Goal: Use online tool/utility: Utilize a website feature to perform a specific function

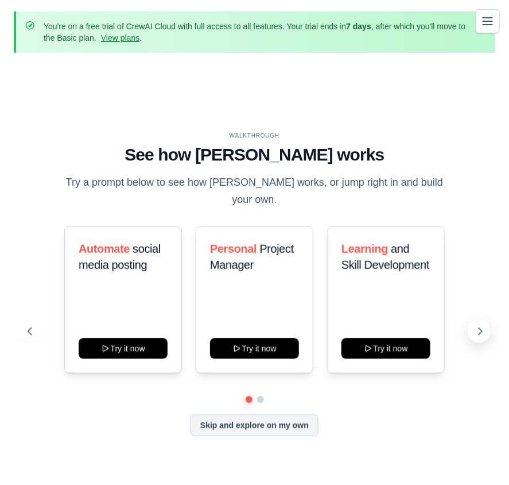
click at [473, 320] on button at bounding box center [479, 331] width 23 height 23
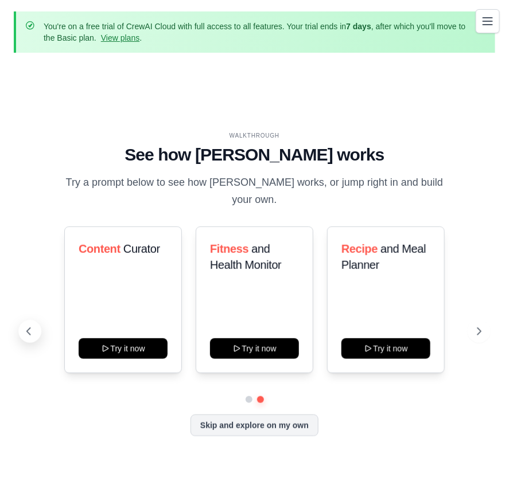
click at [34, 326] on icon at bounding box center [28, 331] width 11 height 11
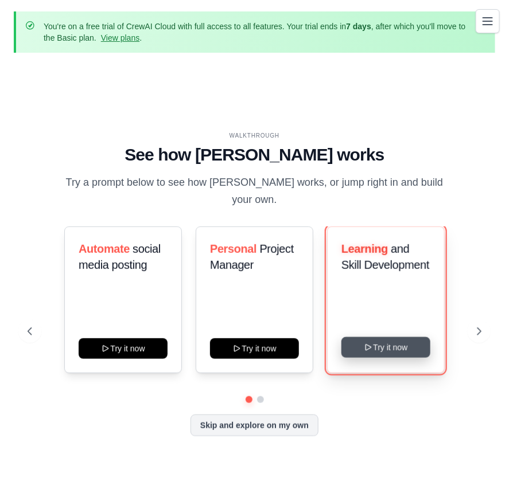
click at [372, 343] on icon at bounding box center [368, 347] width 9 height 9
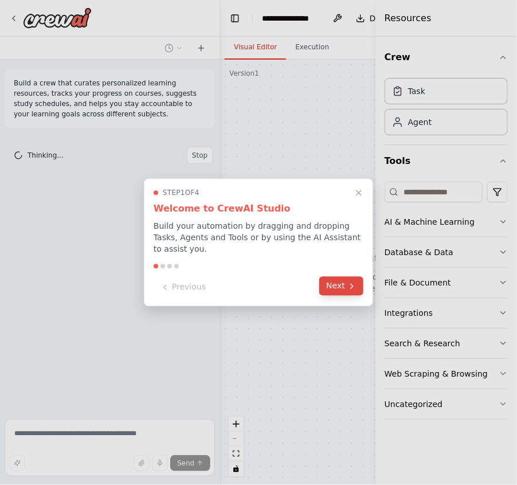
click at [344, 279] on button "Next" at bounding box center [342, 286] width 44 height 19
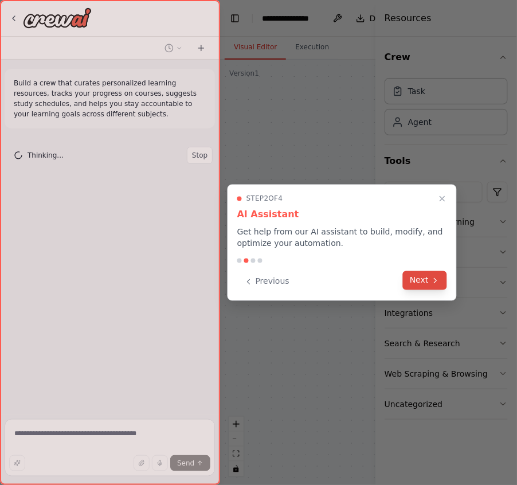
click at [414, 278] on button "Next" at bounding box center [425, 280] width 44 height 19
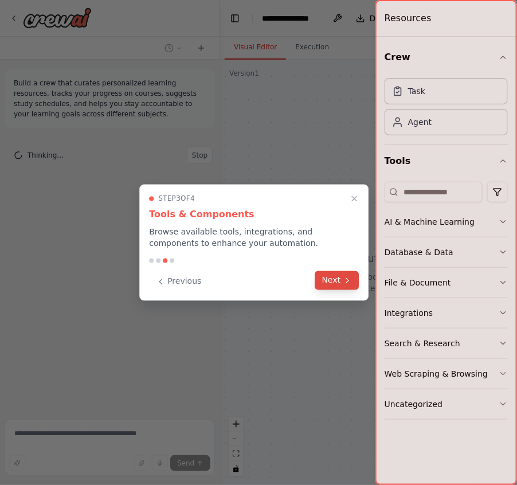
click at [341, 274] on button "Next" at bounding box center [338, 280] width 44 height 19
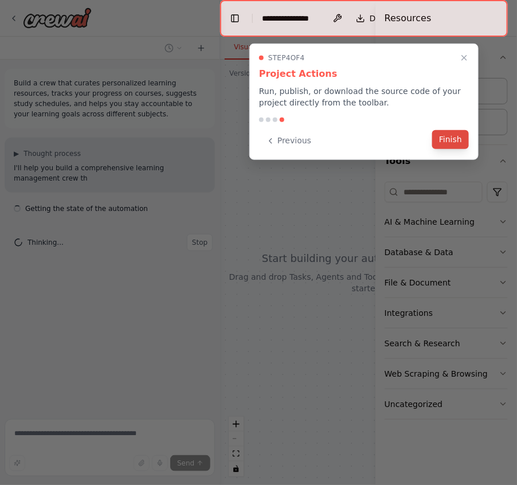
click at [460, 135] on button "Finish" at bounding box center [451, 139] width 37 height 19
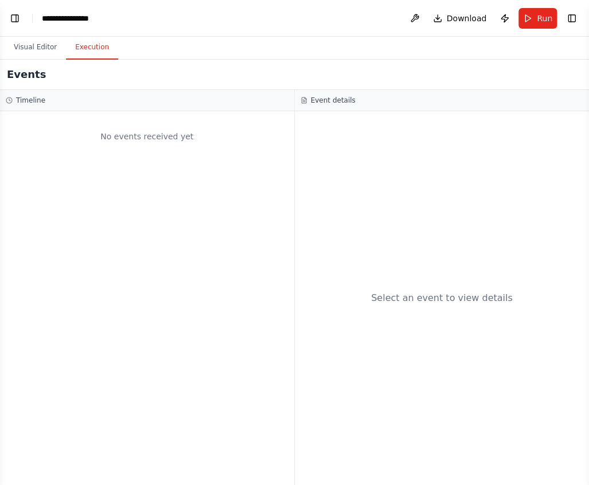
click at [101, 45] on button "Execution" at bounding box center [92, 48] width 52 height 24
click at [37, 47] on button "Visual Editor" at bounding box center [35, 48] width 61 height 24
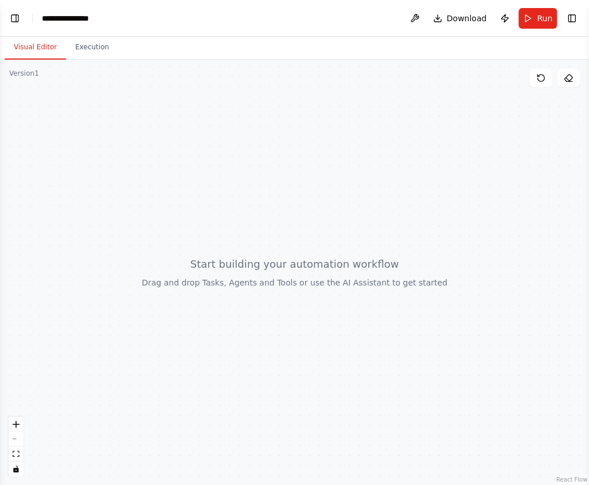
drag, startPoint x: 227, startPoint y: 248, endPoint x: 449, endPoint y: 250, distance: 222.0
click at [447, 255] on div at bounding box center [294, 273] width 589 height 426
click at [517, 17] on span "Run" at bounding box center [544, 18] width 15 height 11
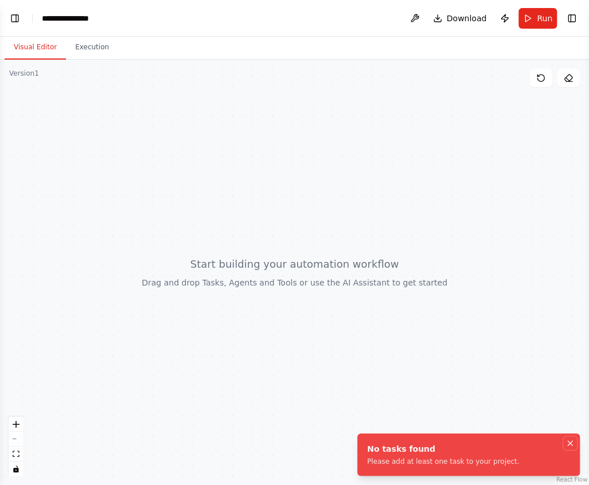
click at [517, 441] on icon "Notifications (F8)" at bounding box center [570, 443] width 9 height 9
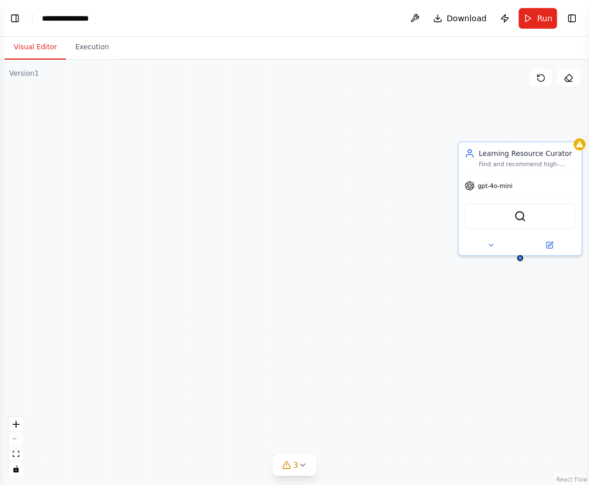
scroll to position [197, 0]
click at [306, 461] on icon at bounding box center [302, 465] width 9 height 9
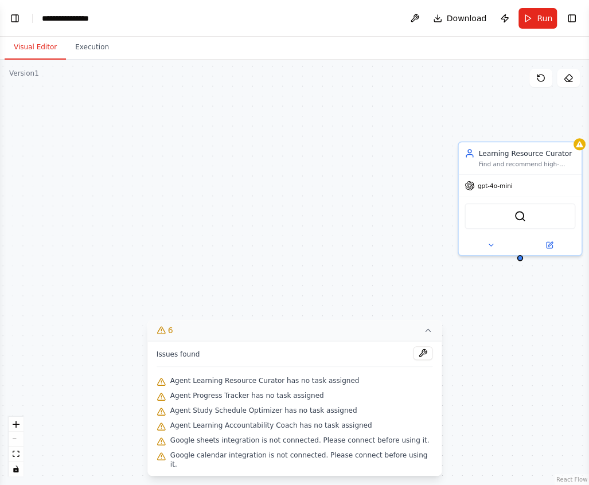
scroll to position [281, 0]
